Goal: Feedback & Contribution: Contribute content

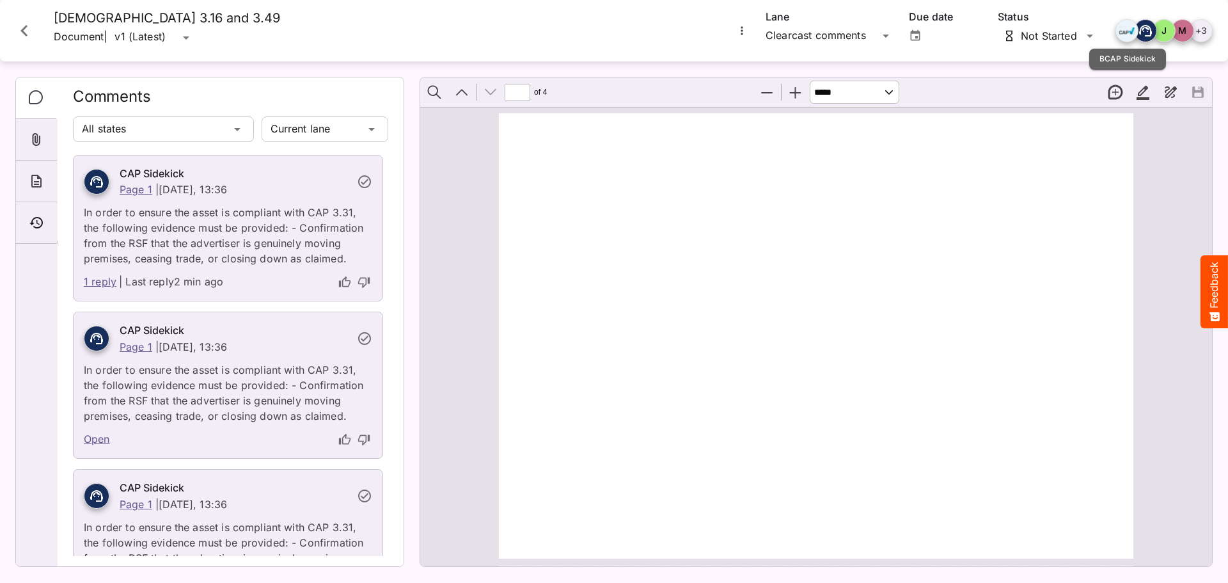
select select "******"
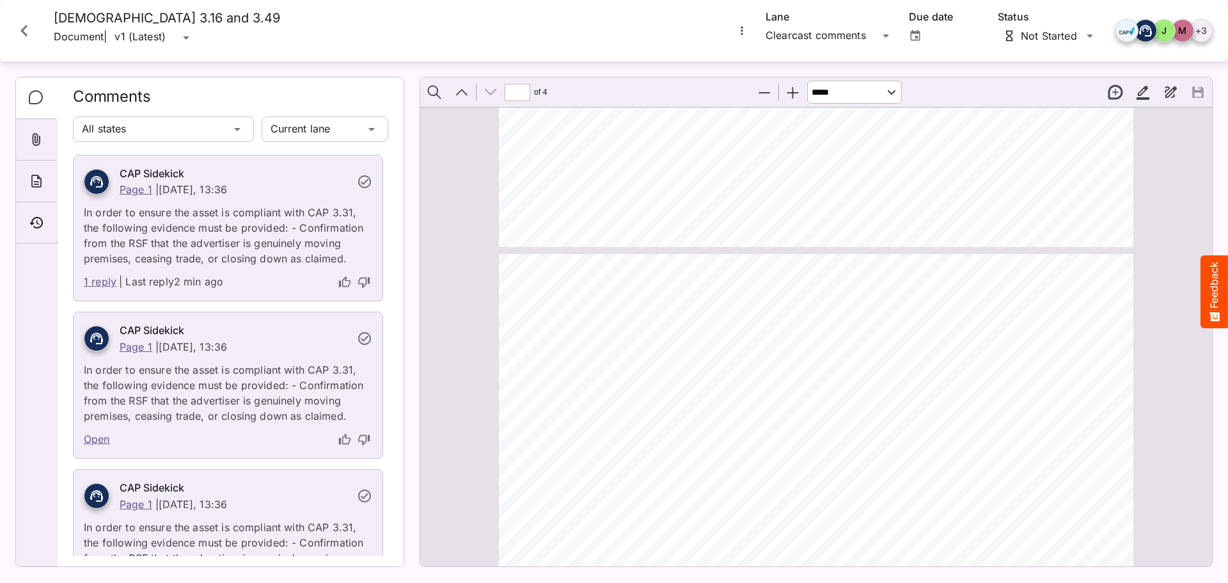
click at [22, 33] on icon "Close card" at bounding box center [24, 30] width 23 height 23
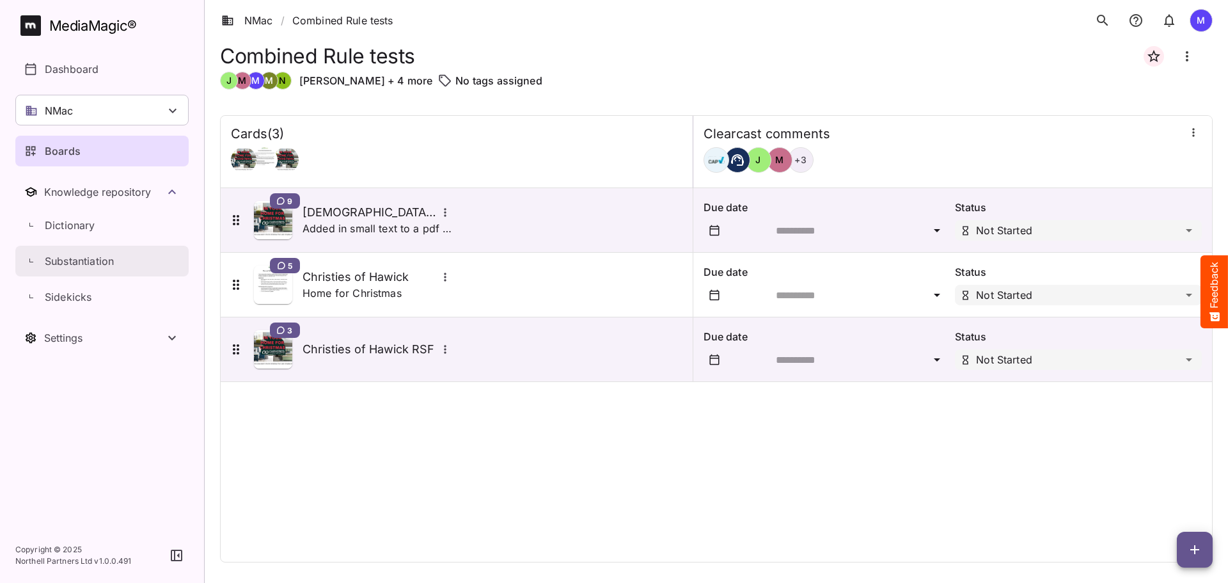
click at [135, 269] on link "Substantiation" at bounding box center [101, 261] width 173 height 31
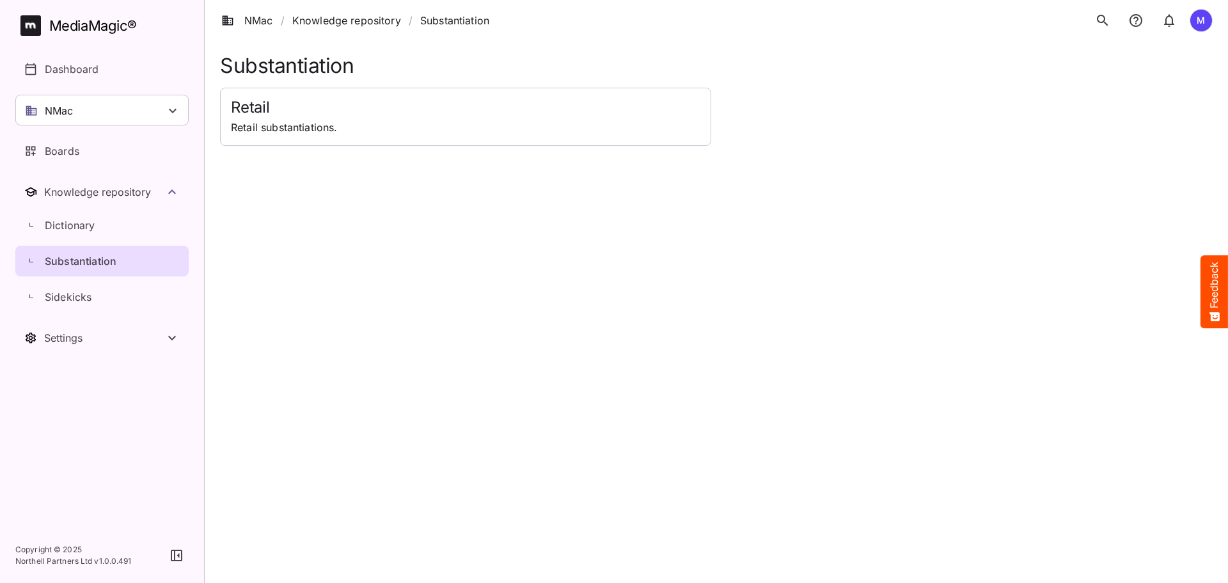
click at [540, 65] on h1 "Substantiation" at bounding box center [716, 66] width 993 height 24
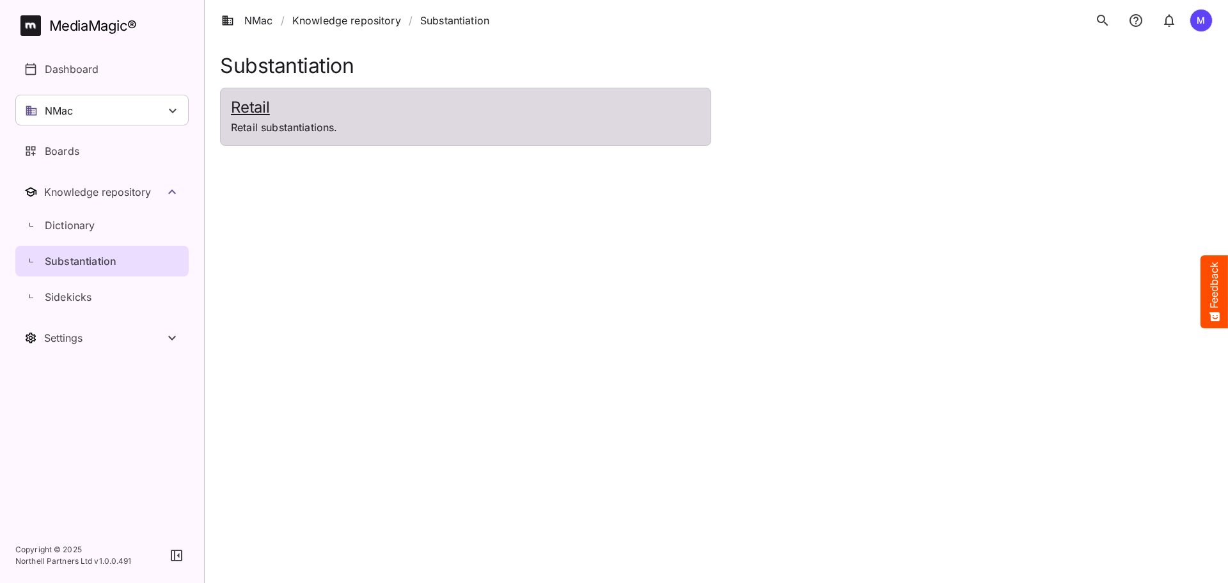
click at [529, 104] on h2 "Retail" at bounding box center [466, 108] width 470 height 19
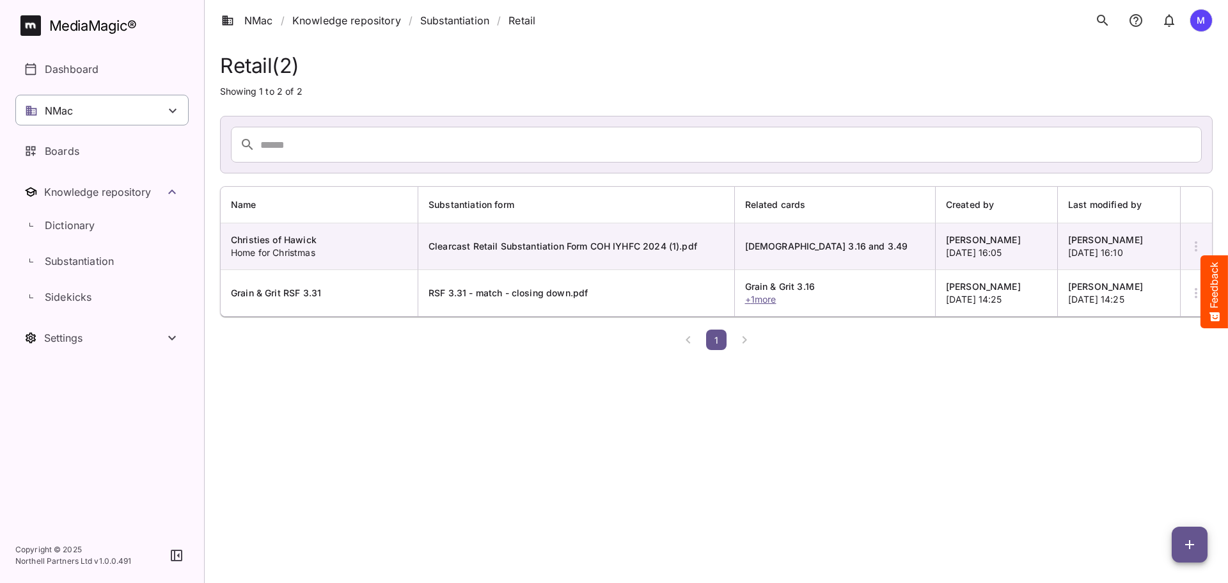
click at [120, 113] on div "NMac" at bounding box center [101, 110] width 173 height 31
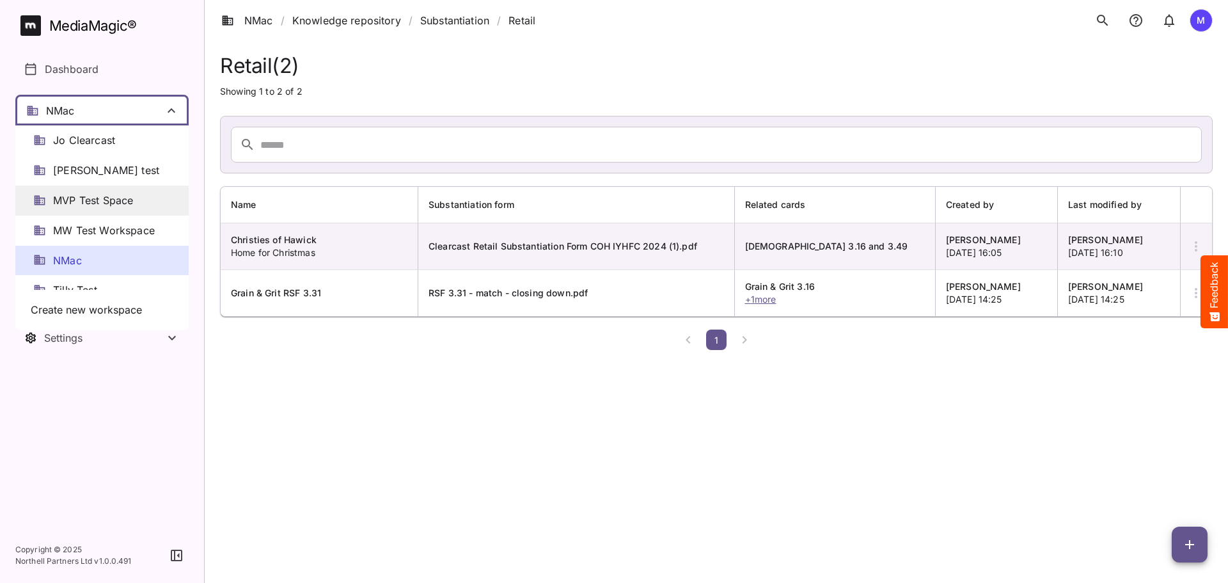
click at [93, 207] on span "MVP Test Space" at bounding box center [93, 200] width 80 height 15
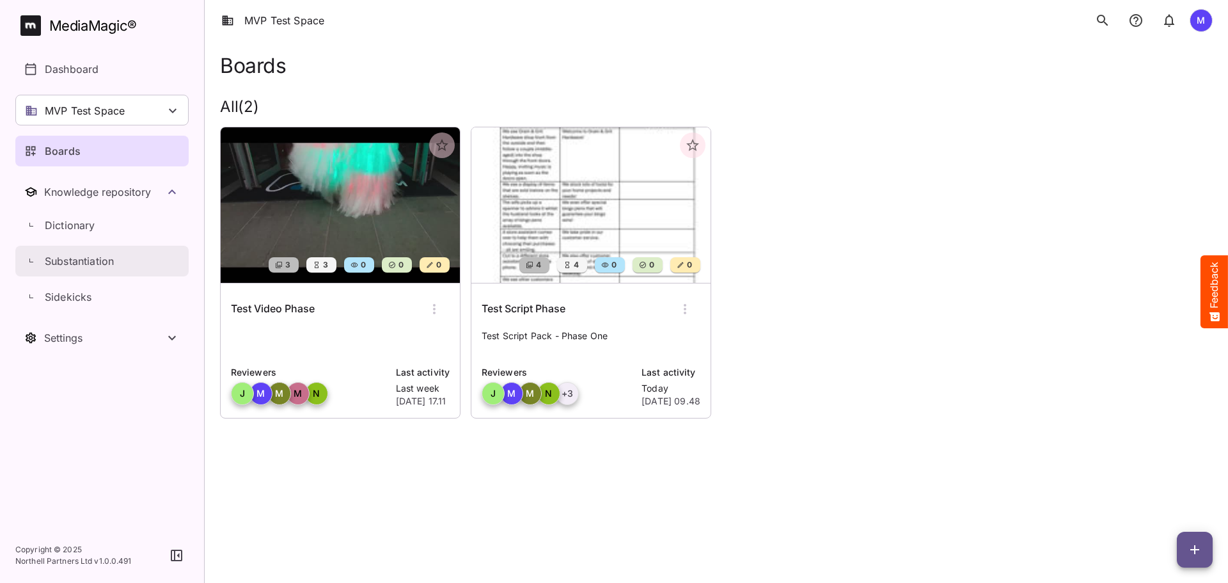
click at [54, 271] on link "Substantiation" at bounding box center [101, 261] width 173 height 31
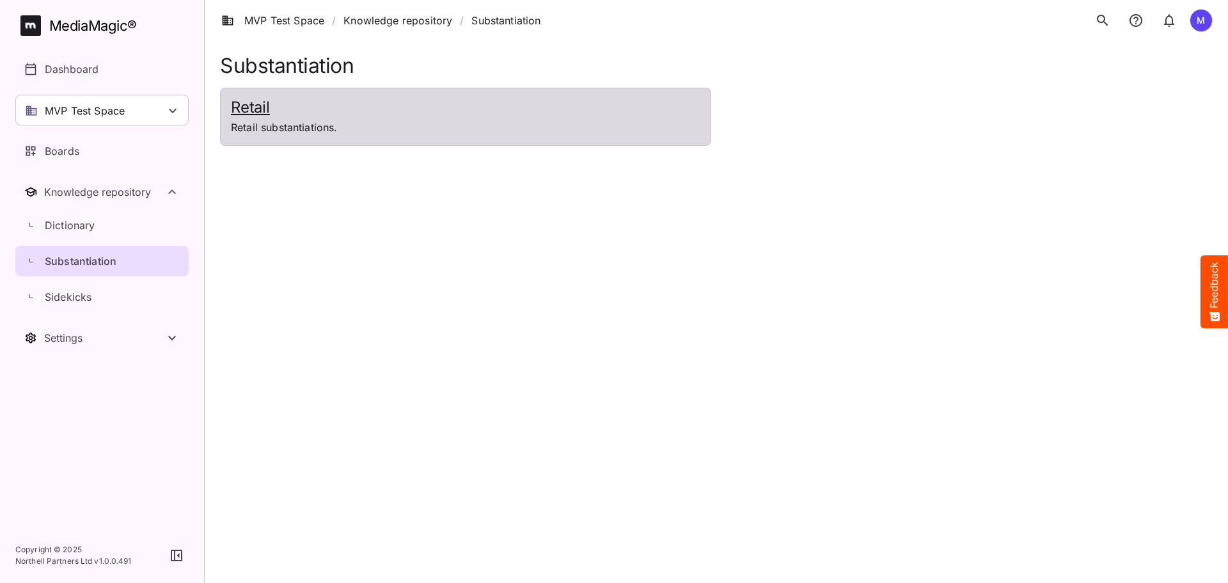
click at [281, 128] on p "Retail substantiations." at bounding box center [466, 127] width 470 height 15
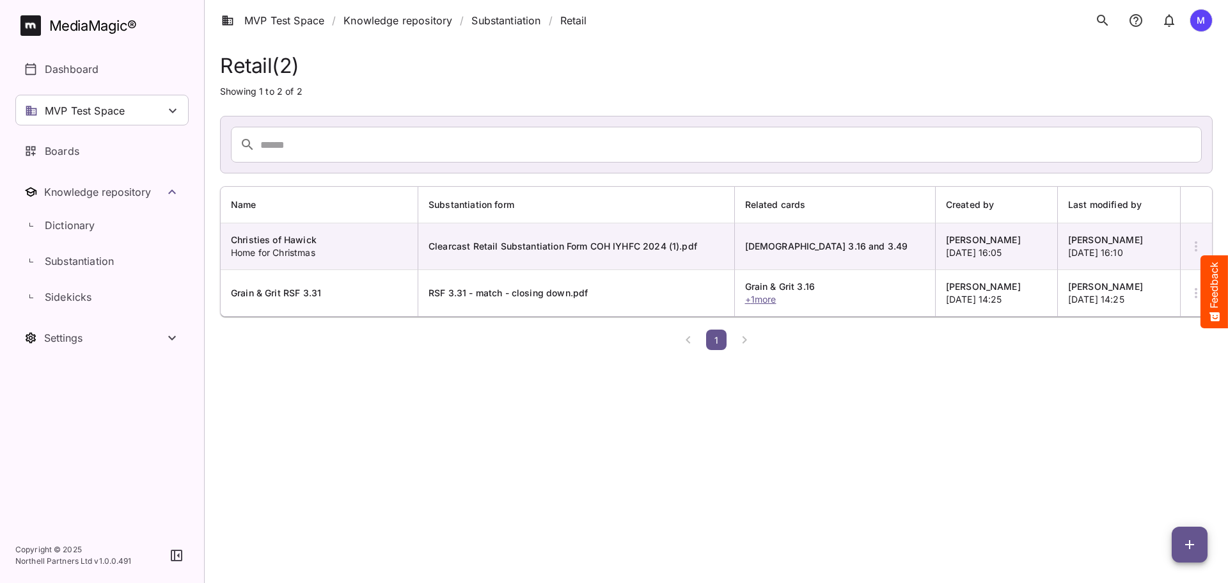
drag, startPoint x: 1179, startPoint y: 543, endPoint x: 1149, endPoint y: 548, distance: 31.1
click at [1179, 543] on span "button" at bounding box center [1190, 544] width 36 height 15
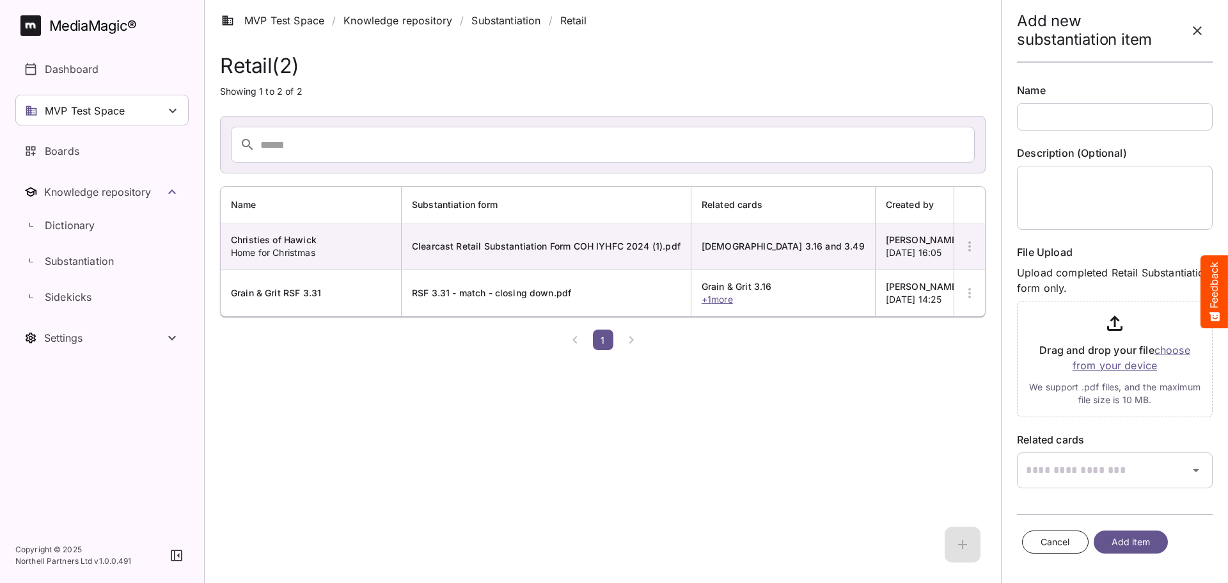
click at [1049, 118] on input "text" at bounding box center [1115, 117] width 196 height 28
click at [255, 355] on html "Add new substantiation item Name Description (Optional) File Upload Upload comp…" at bounding box center [614, 177] width 1228 height 355
click at [1107, 363] on input "file" at bounding box center [1115, 357] width 196 height 122
click at [1102, 376] on input "file" at bounding box center [1115, 357] width 196 height 122
click at [424, 355] on html "Add new substantiation item Name Description (Optional) File Upload Upload comp…" at bounding box center [614, 177] width 1228 height 355
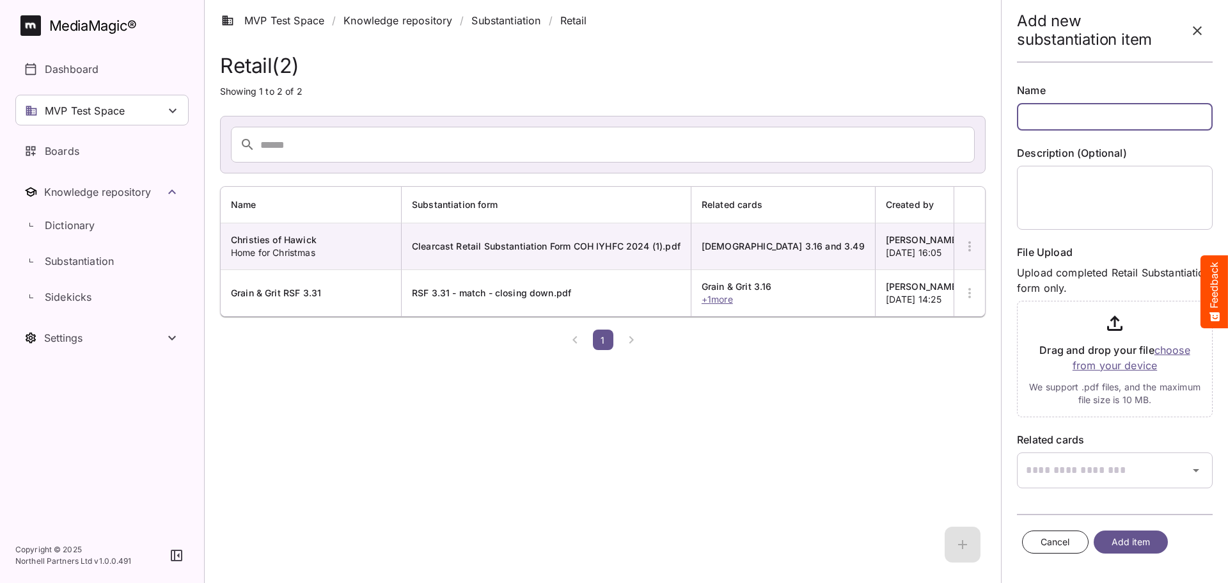
click at [1072, 111] on input "text" at bounding box center [1115, 117] width 196 height 28
drag, startPoint x: 51, startPoint y: 147, endPoint x: 56, endPoint y: 157, distance: 11.7
click at [51, 147] on p "Boards" at bounding box center [62, 150] width 35 height 15
